Goal: Task Accomplishment & Management: Complete application form

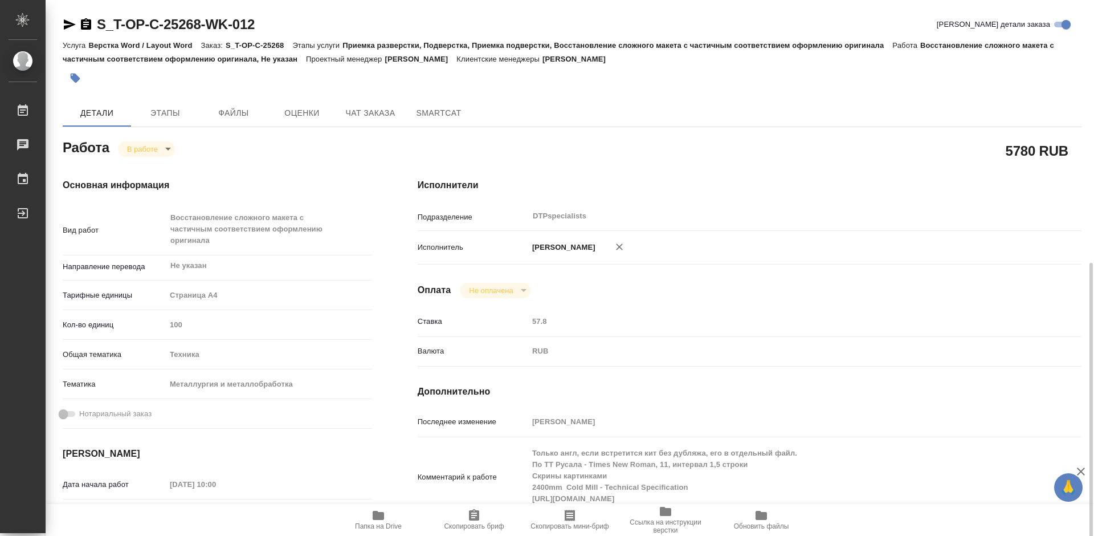
scroll to position [171, 0]
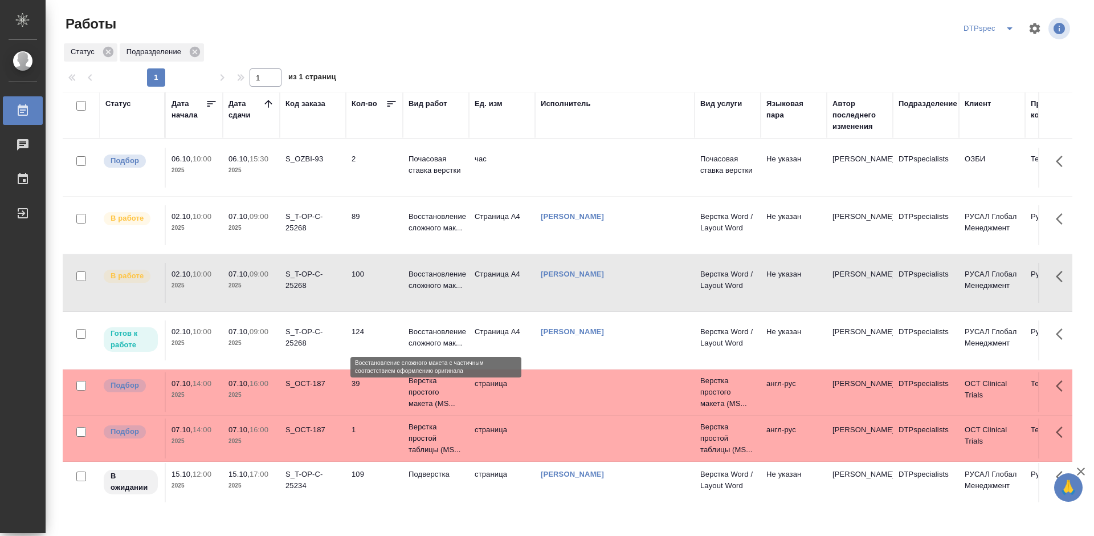
click at [414, 335] on p "Восстановление сложного мак..." at bounding box center [436, 337] width 55 height 23
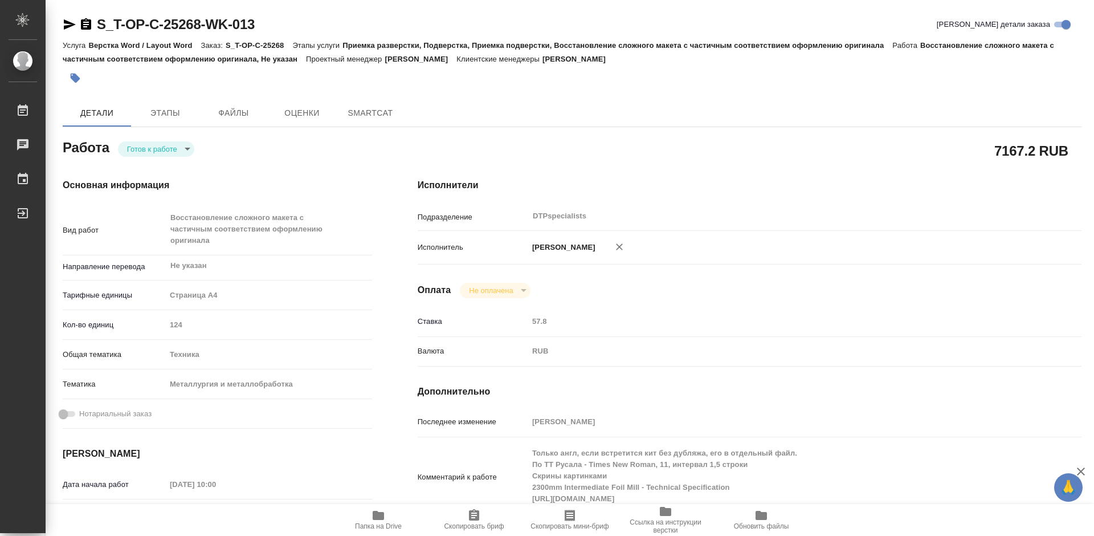
type textarea "x"
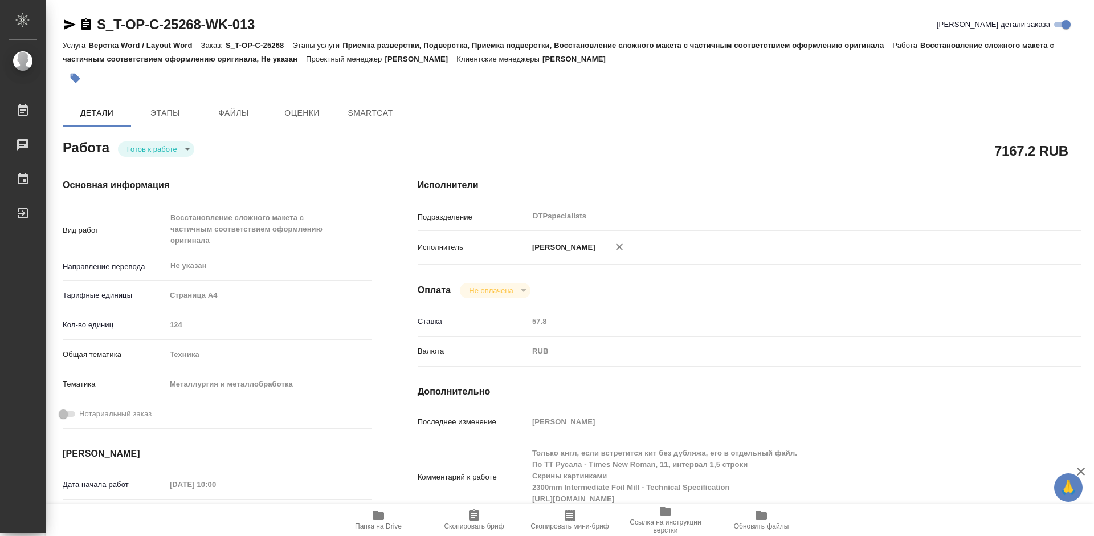
type textarea "x"
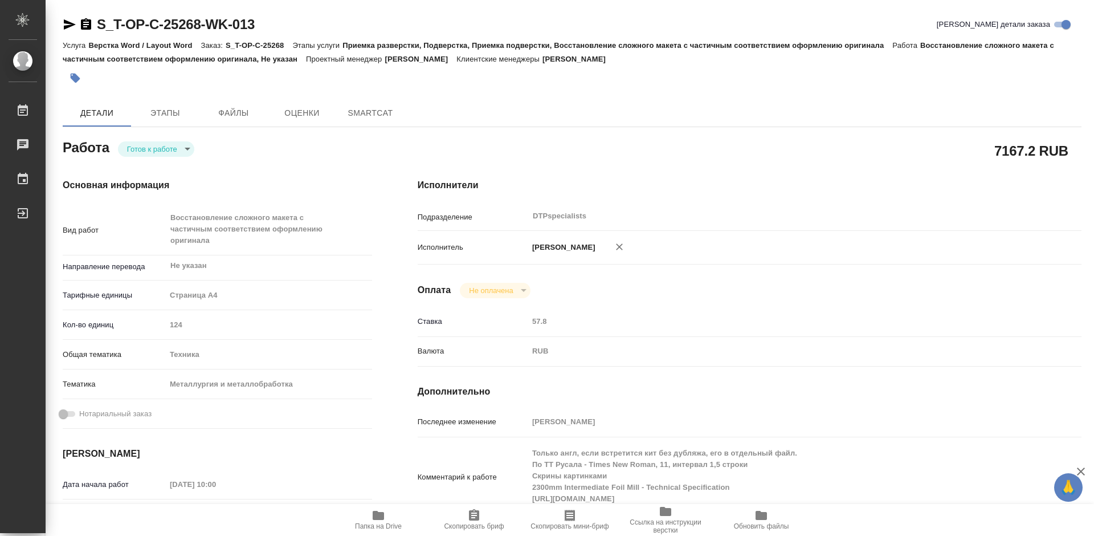
type textarea "x"
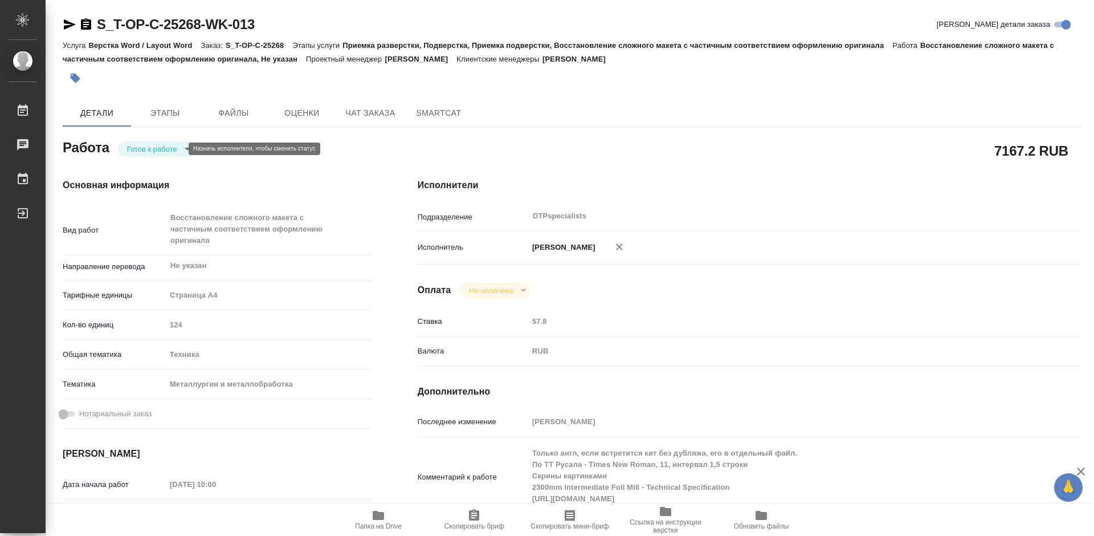
click at [154, 148] on body "🙏 .cls-1 fill:#fff; AWATERA Работы Чаты График Выйти S_T-OP-C-25268-WK-013 Крат…" at bounding box center [547, 268] width 1094 height 536
type textarea "x"
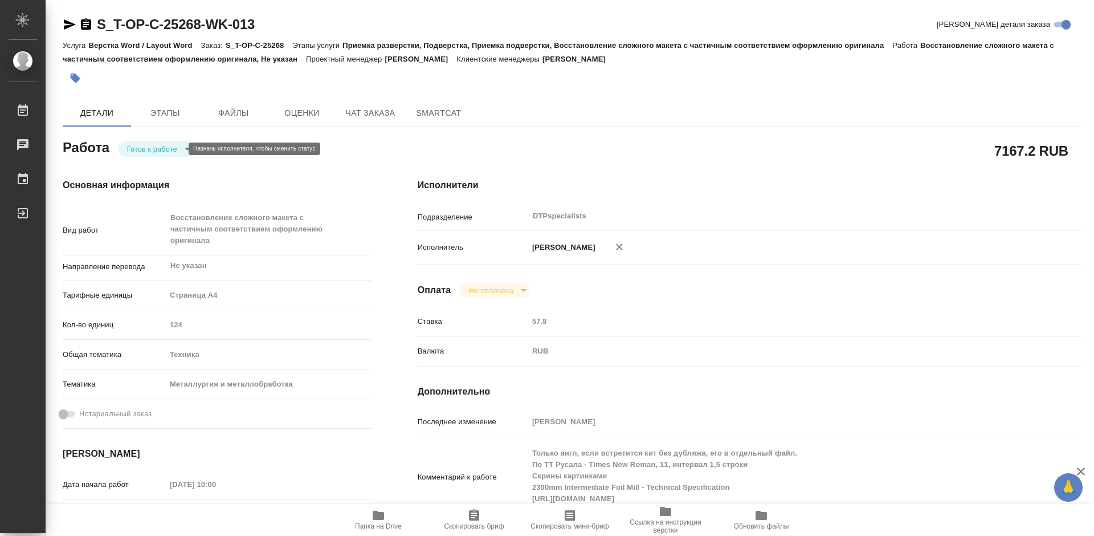
type textarea "x"
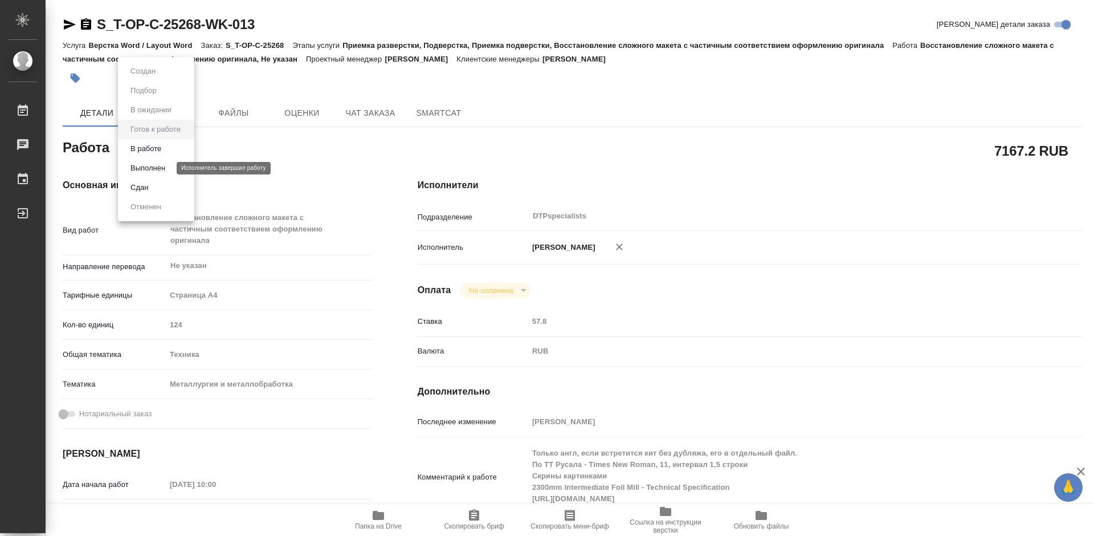
click at [154, 146] on button "В работе" at bounding box center [146, 149] width 38 height 13
type textarea "x"
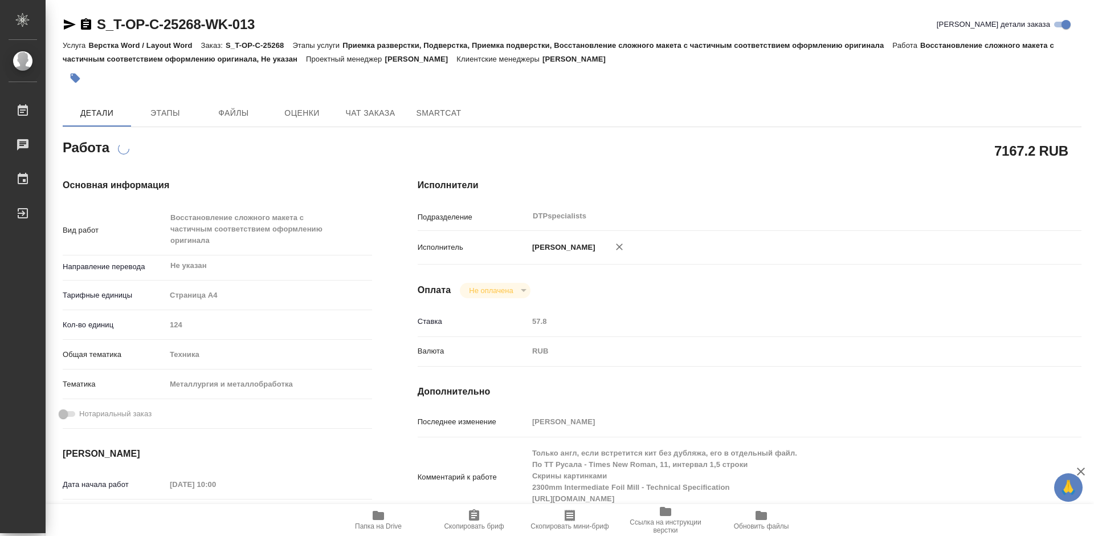
type textarea "x"
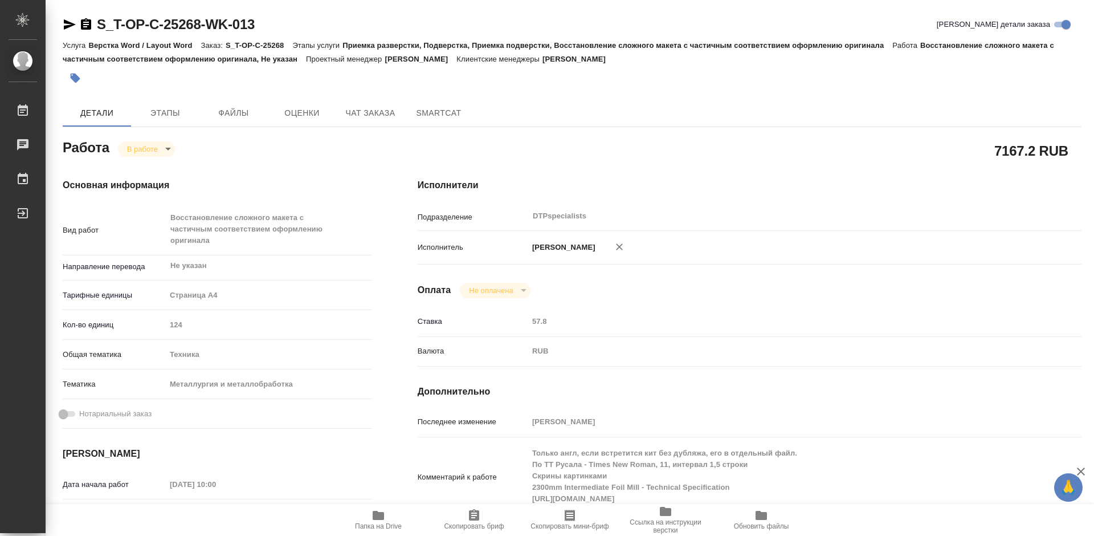
type textarea "x"
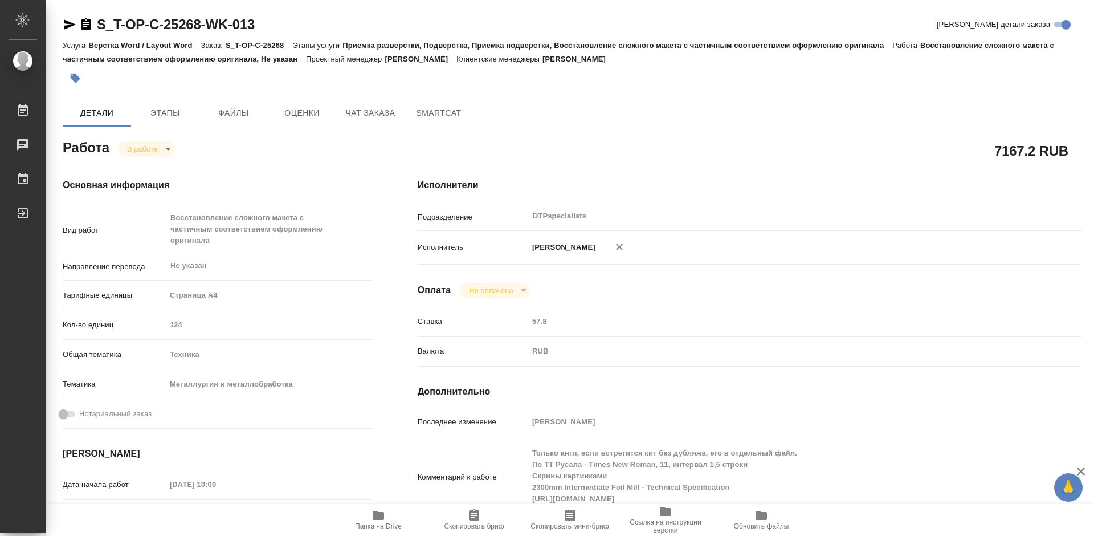
type textarea "x"
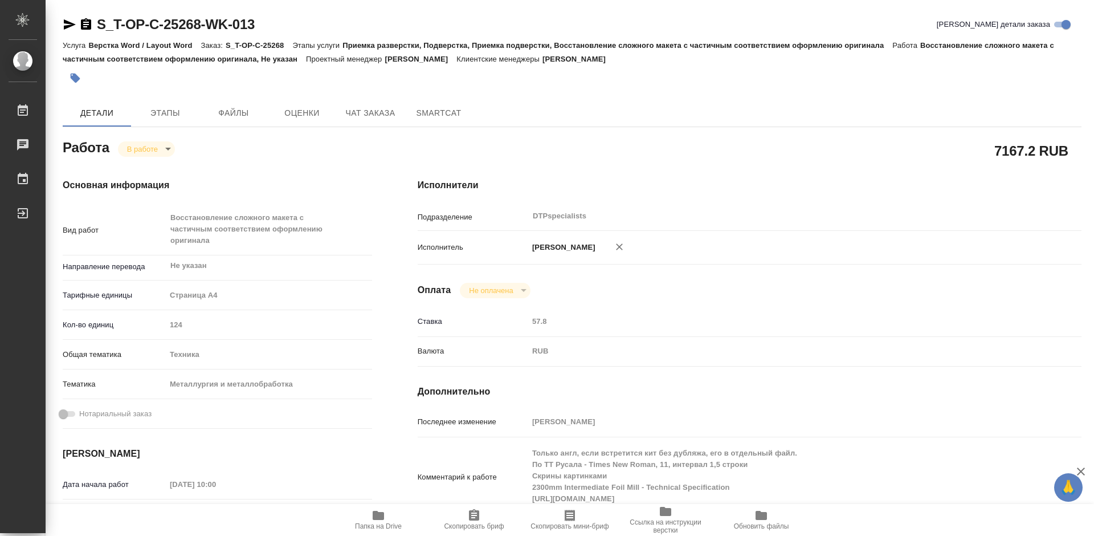
type textarea "x"
click at [384, 521] on icon "button" at bounding box center [379, 515] width 14 height 14
click at [85, 25] on icon "button" at bounding box center [86, 23] width 10 height 11
